Goal: Task Accomplishment & Management: Complete application form

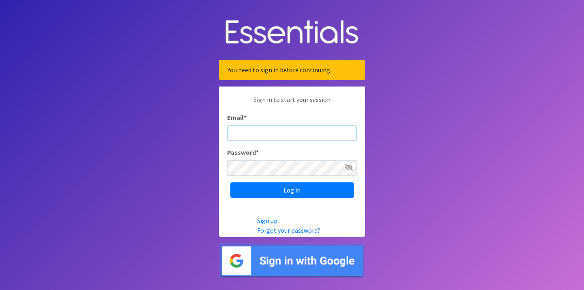
type input "[EMAIL_ADDRESS][DOMAIN_NAME]"
click at [292, 189] on input "Log in" at bounding box center [292, 189] width 124 height 15
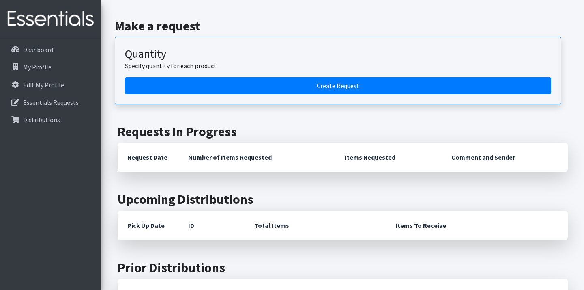
scroll to position [89, 0]
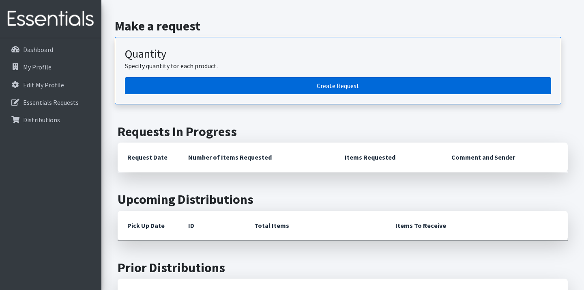
click at [345, 84] on link "Create Request" at bounding box center [338, 85] width 426 height 17
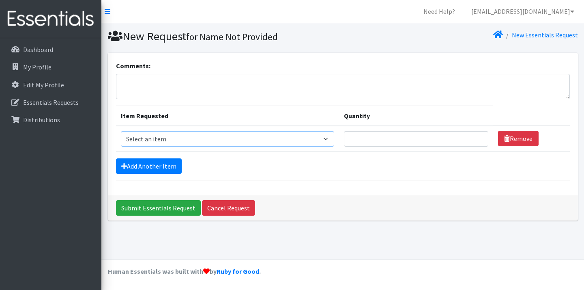
select select "14400"
click at [478, 136] on input "1" at bounding box center [416, 138] width 145 height 15
click at [478, 136] on input "2" at bounding box center [416, 138] width 145 height 15
type input "3"
click at [478, 136] on input "3" at bounding box center [416, 138] width 145 height 15
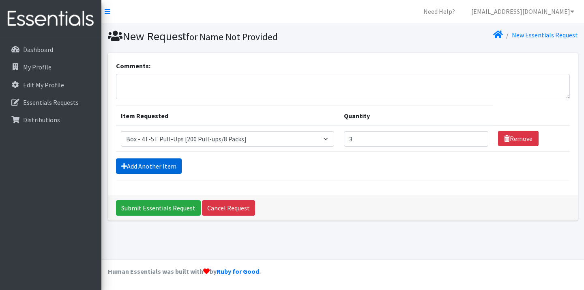
click at [173, 164] on link "Add Another Item" at bounding box center [149, 165] width 66 height 15
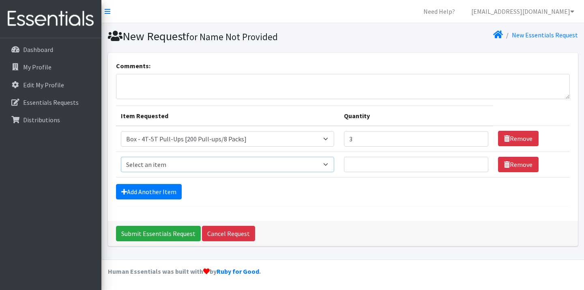
select select "14395"
click at [479, 162] on input "1" at bounding box center [416, 164] width 145 height 15
click at [479, 162] on input "2" at bounding box center [416, 164] width 145 height 15
type input "3"
click at [479, 162] on input "3" at bounding box center [416, 164] width 145 height 15
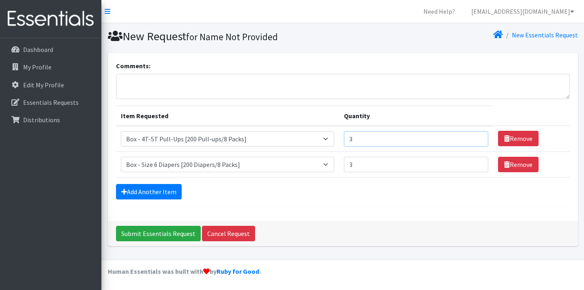
type input "2"
click at [479, 140] on input "2" at bounding box center [416, 138] width 145 height 15
click at [137, 193] on link "Add Another Item" at bounding box center [149, 191] width 66 height 15
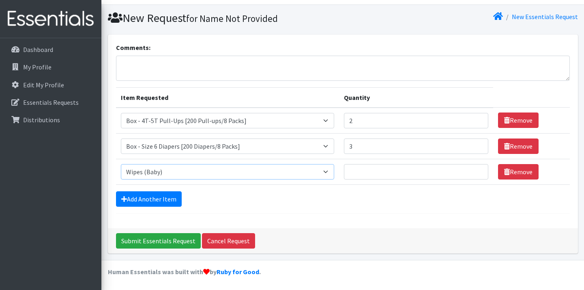
select select "14401"
click at [478, 169] on input "1" at bounding box center [416, 171] width 145 height 15
click at [478, 169] on input "2" at bounding box center [416, 171] width 145 height 15
type input "3"
click at [478, 169] on input "3" at bounding box center [416, 171] width 145 height 15
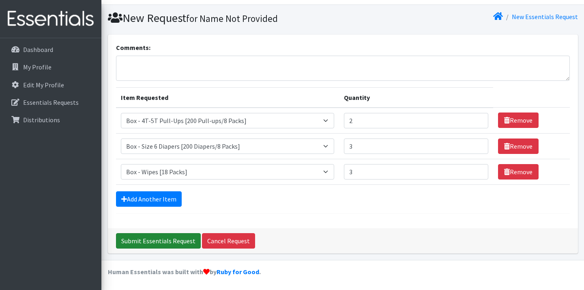
click at [168, 240] on input "Submit Essentials Request" at bounding box center [158, 240] width 85 height 15
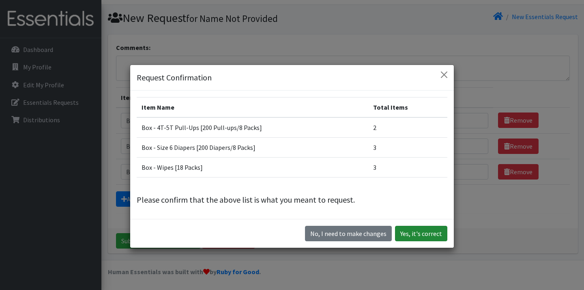
click at [420, 231] on button "Yes, it's correct" at bounding box center [421, 232] width 52 height 15
